Goal: Information Seeking & Learning: Learn about a topic

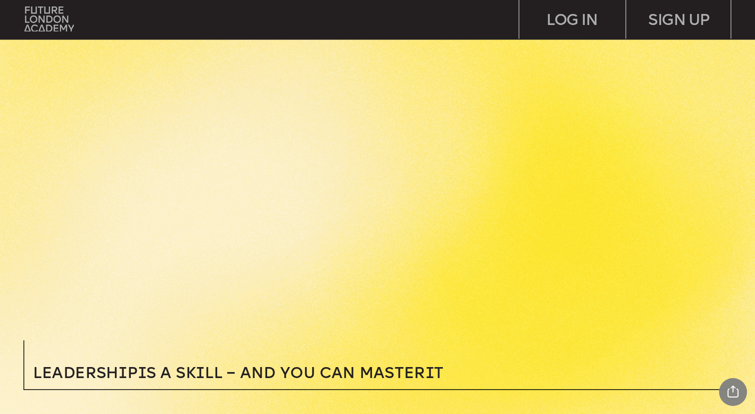
click at [58, 17] on img at bounding box center [48, 18] width 49 height 25
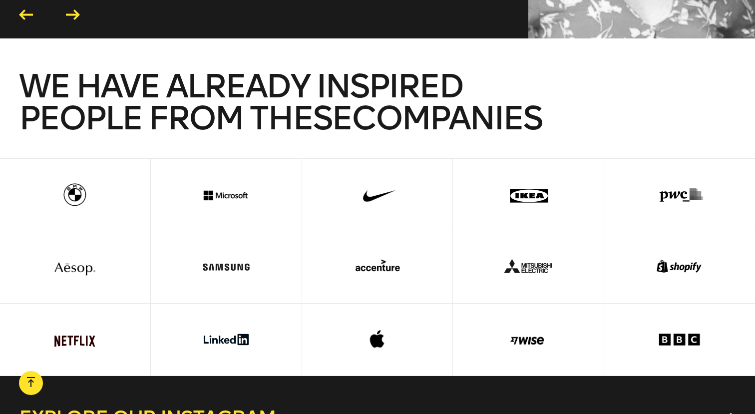
scroll to position [2340, 0]
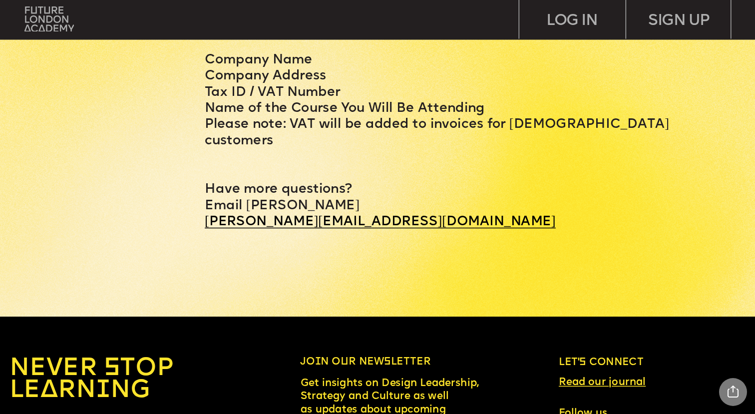
scroll to position [4729, 0]
